Goal: Task Accomplishment & Management: Use online tool/utility

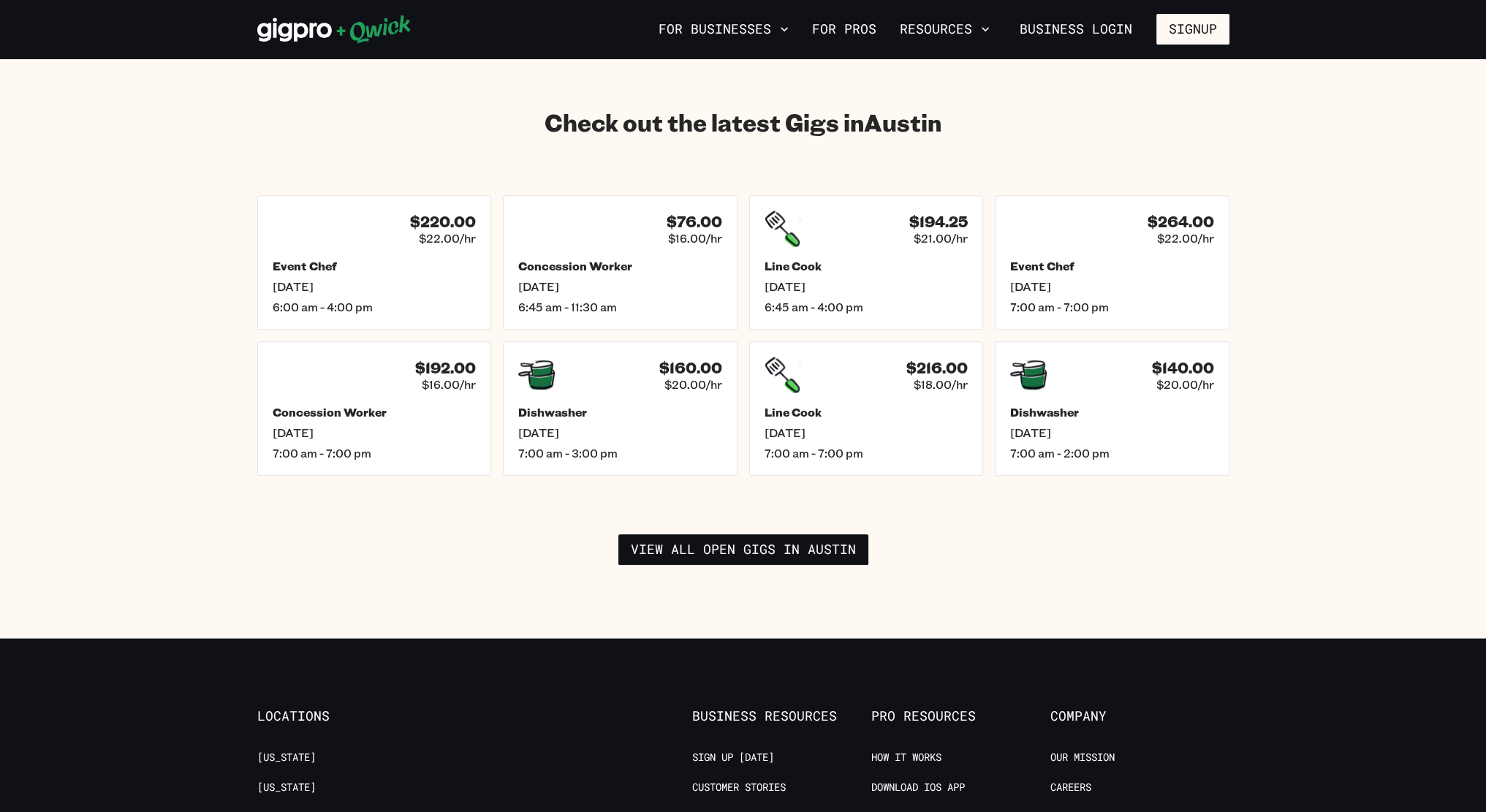
scroll to position [2020, 0]
click at [777, 537] on link "View all open gigs in [GEOGRAPHIC_DATA]" at bounding box center [743, 550] width 250 height 31
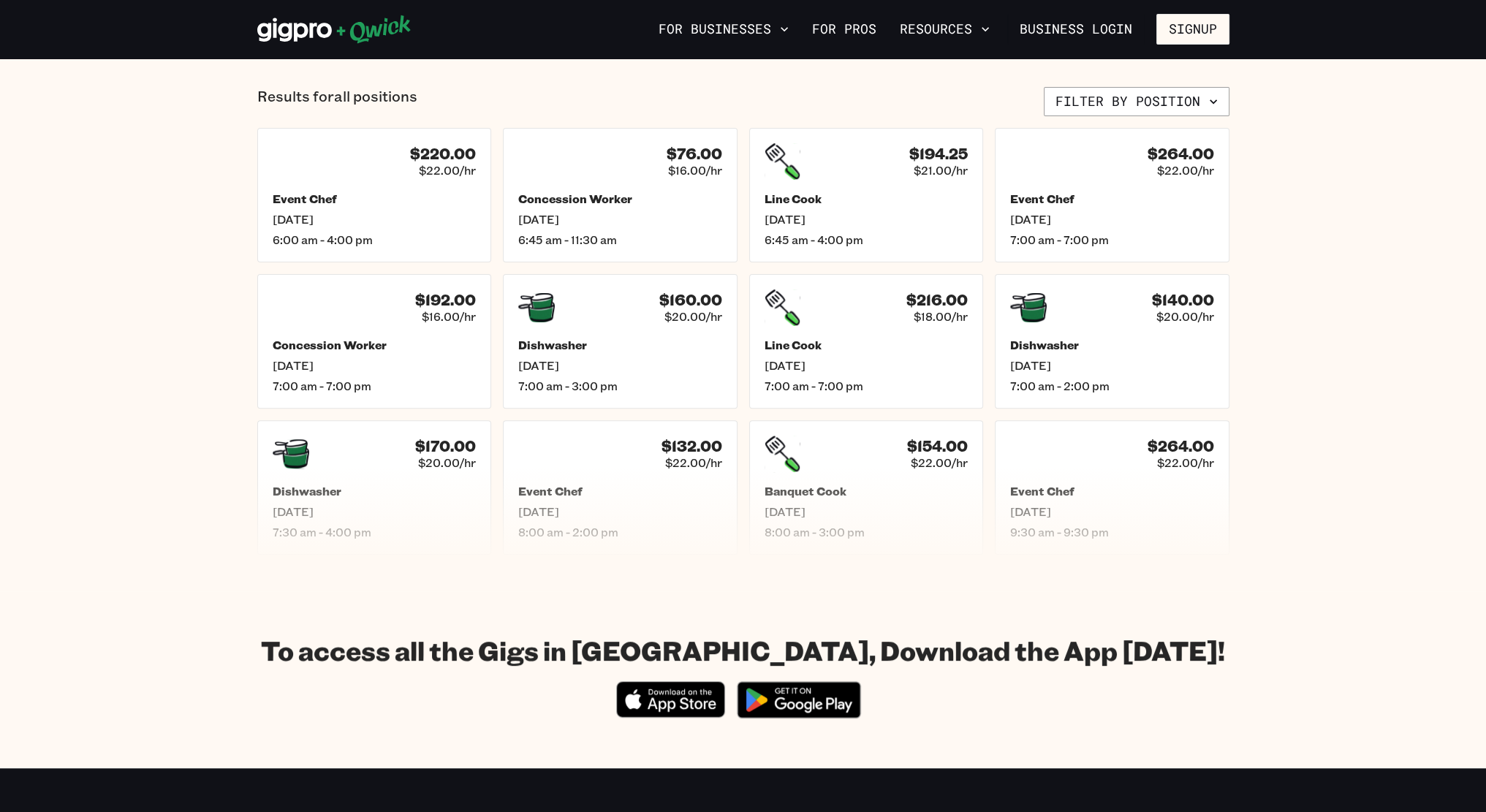
scroll to position [588, 0]
click at [593, 332] on div "$160.00 $20.00/hr Dishwasher [DATE] 7:00 am - 3:00 pm" at bounding box center [620, 341] width 244 height 140
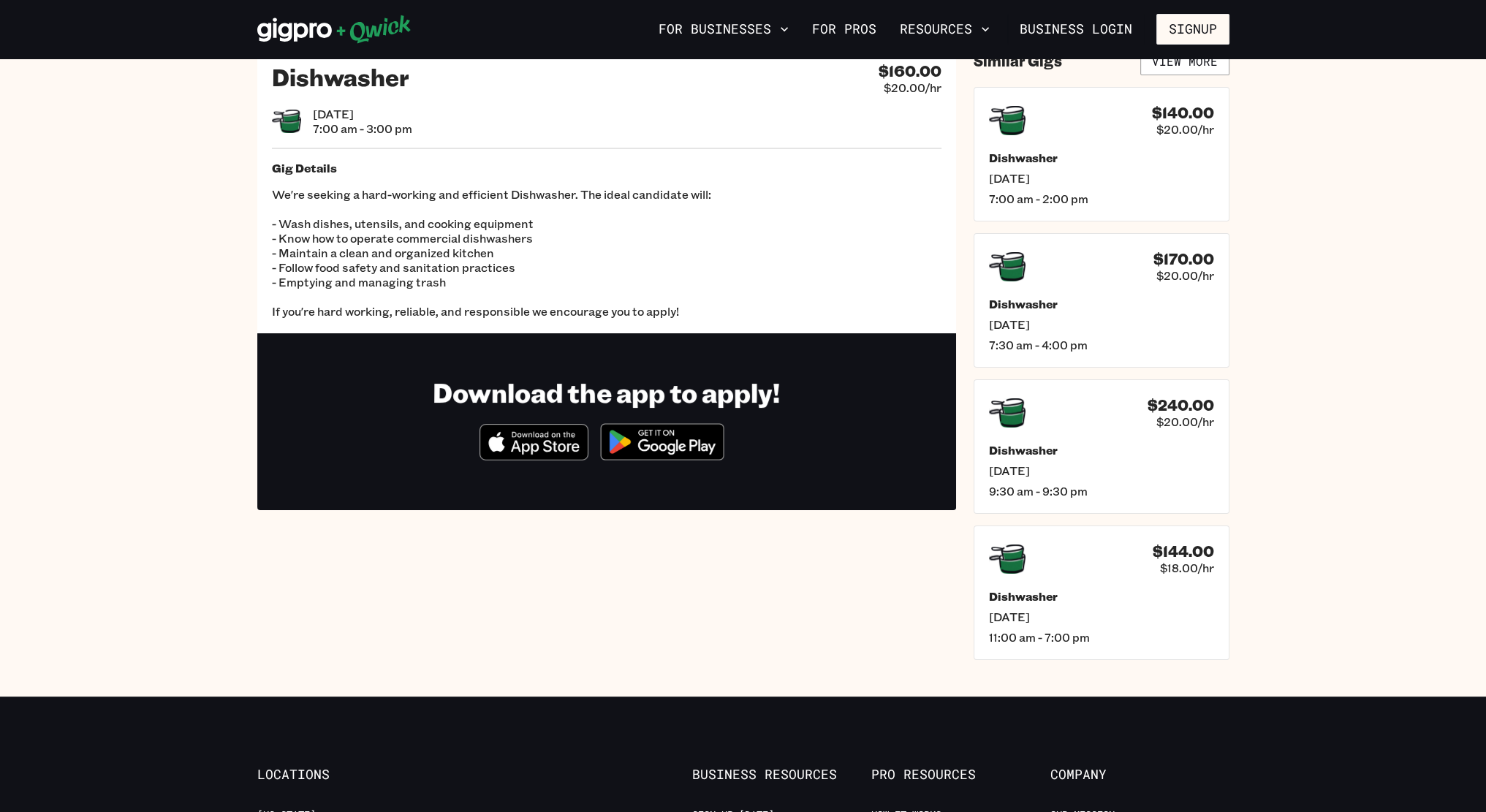
scroll to position [47, 0]
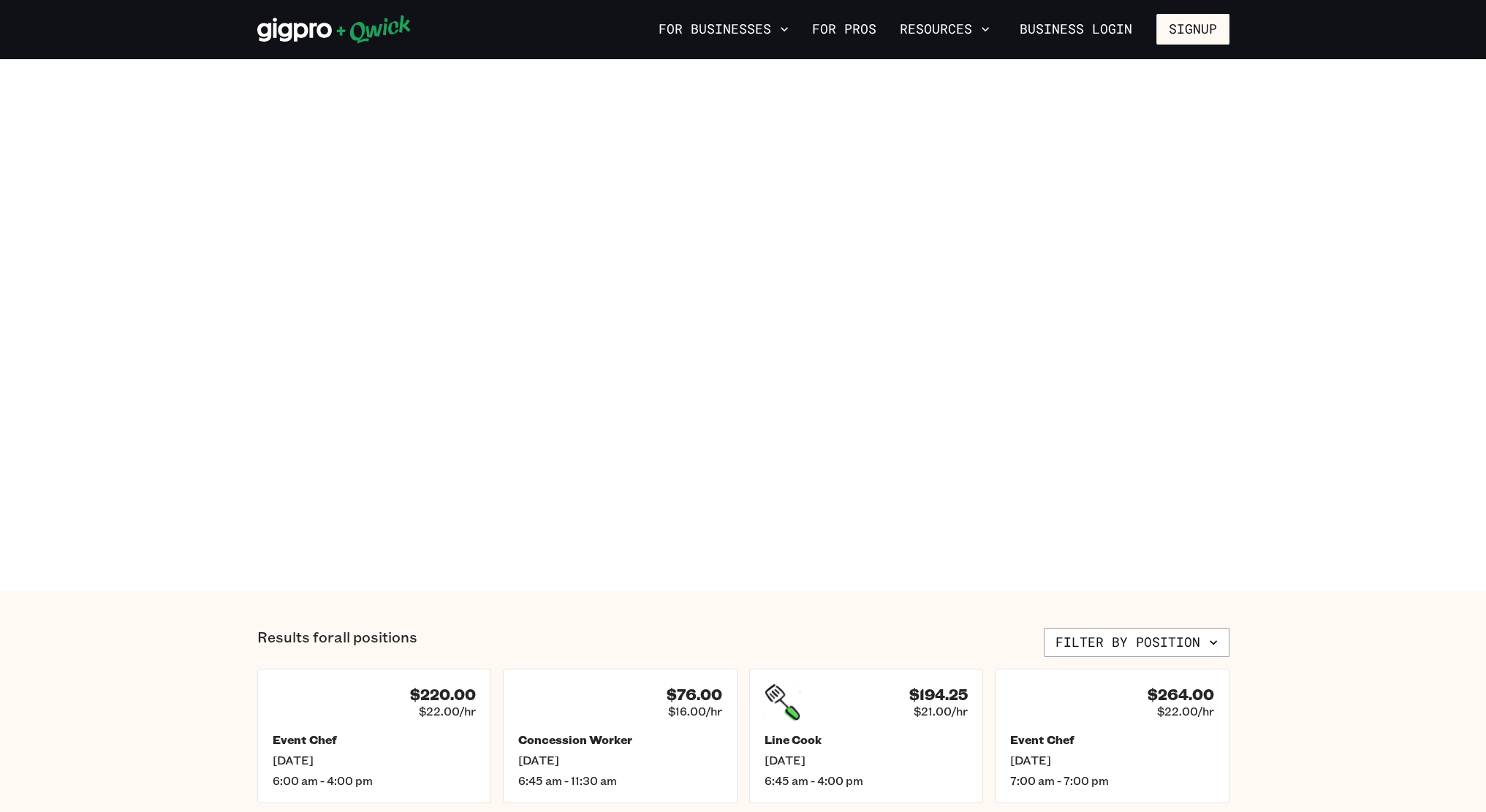
scroll to position [588, 0]
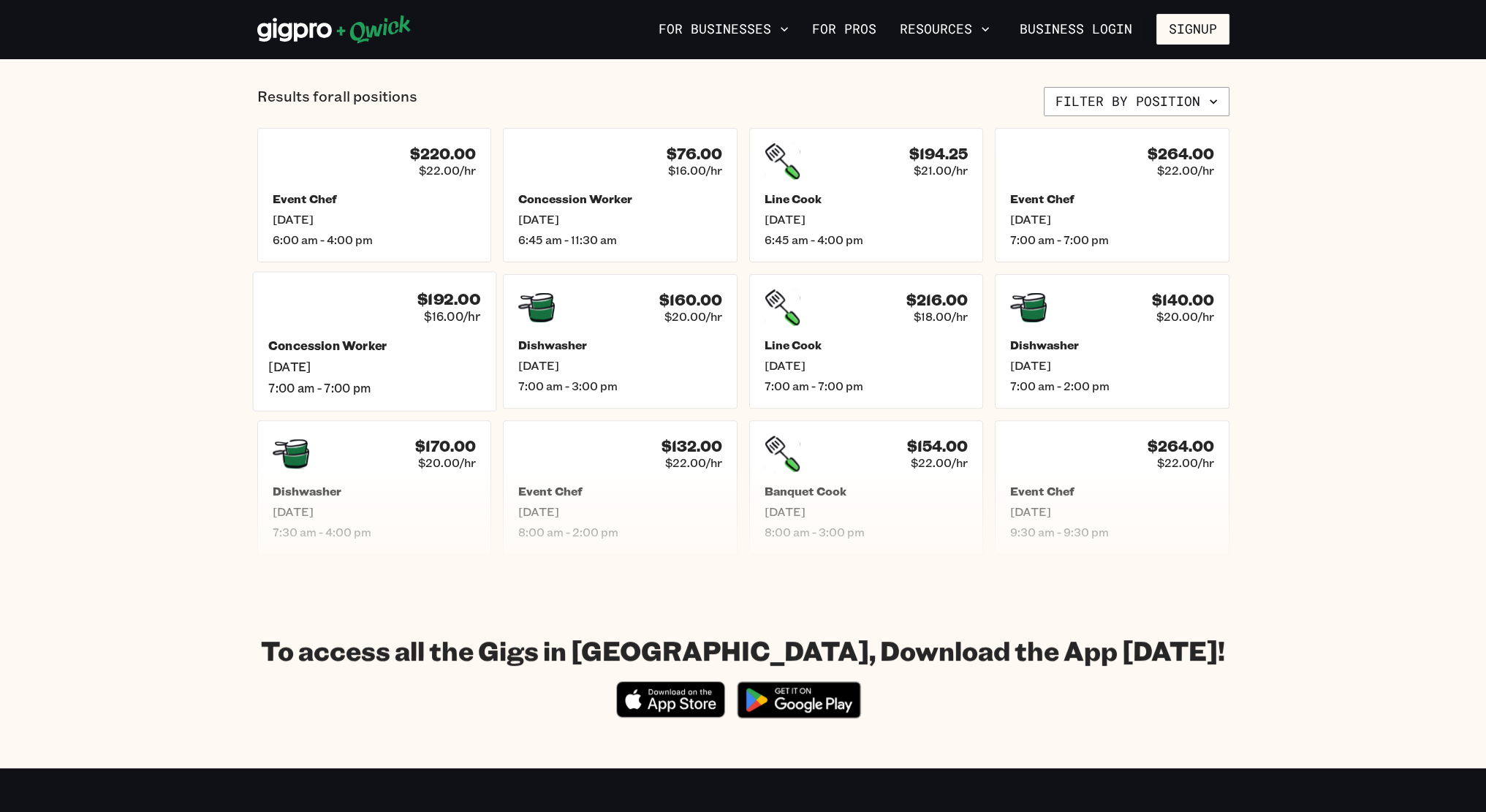
click at [465, 332] on div "$192.00 $16.00/hr Concession Worker [DATE] 7:00 am - 7:00 pm" at bounding box center [373, 341] width 244 height 140
